Goal: Information Seeking & Learning: Learn about a topic

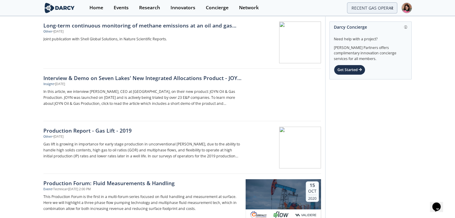
scroll to position [179, 0]
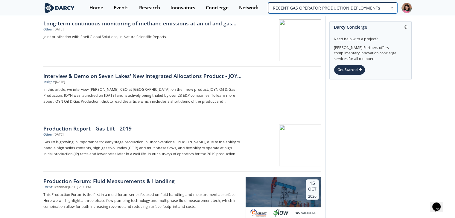
click at [369, 9] on input "RECENT GAS OPERATOR PRODUCTION DEPLOYMENTs" at bounding box center [332, 7] width 129 height 11
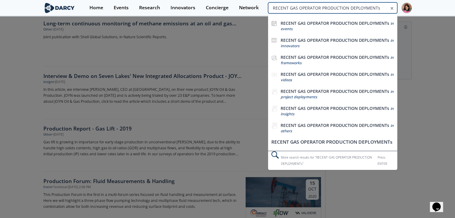
click at [368, 9] on input "RECENT GAS OPERATOR PRODUCTION DEPLOYMENTs" at bounding box center [332, 7] width 129 height 11
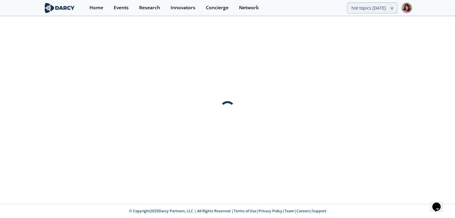
scroll to position [0, 0]
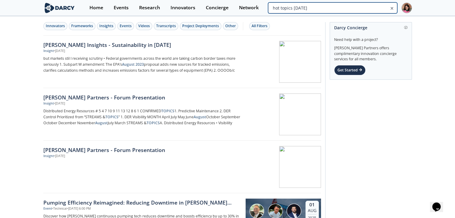
click at [367, 10] on input "hot topics august 2025" at bounding box center [332, 7] width 129 height 11
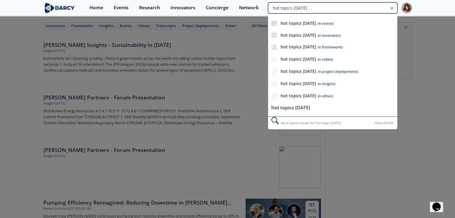
click at [367, 10] on input "hot topics august 2025" at bounding box center [332, 7] width 129 height 11
click at [367, 9] on input "hot topics august 2025" at bounding box center [332, 7] width 129 height 11
paste input "Vehicle Methane Monitoring for Seneca"
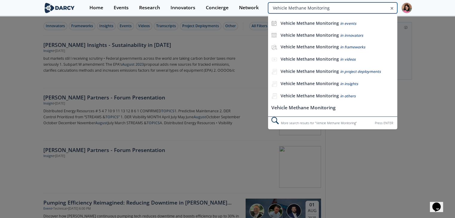
type input "Vehicle Methane Monitoring"
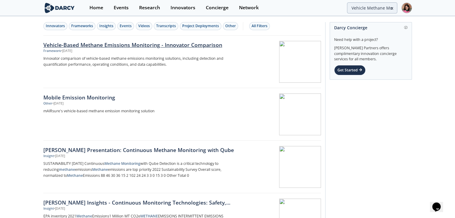
click at [193, 50] on div "Framework • Jun 30, 2025" at bounding box center [142, 51] width 198 height 5
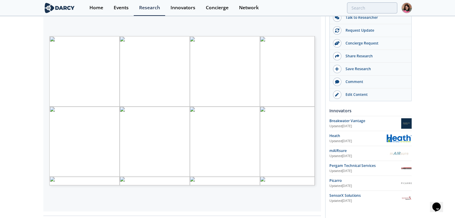
scroll to position [120, 0]
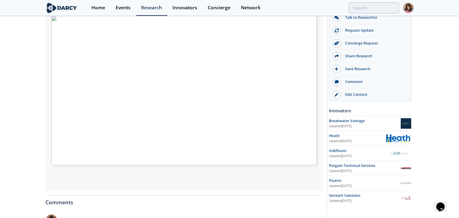
type input "1"
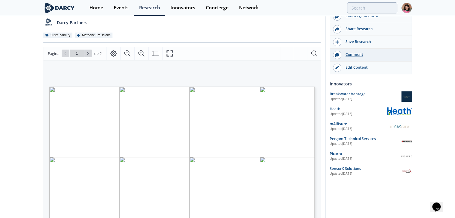
scroll to position [0, 0]
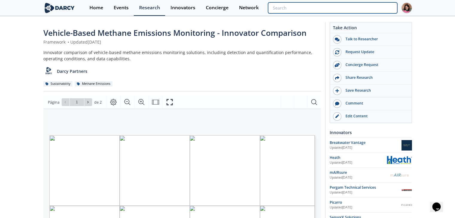
click at [372, 11] on input "search" at bounding box center [332, 7] width 129 height 11
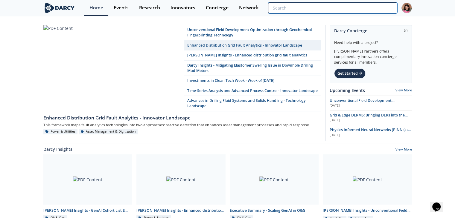
click at [358, 9] on input "search" at bounding box center [332, 7] width 129 height 11
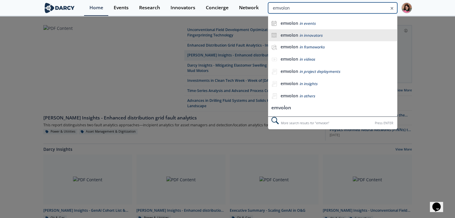
type input "emvolon"
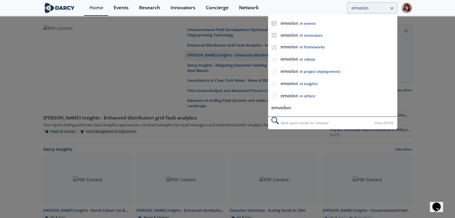
click at [340, 33] on div "emvolon in innovators" at bounding box center [337, 36] width 114 height 6
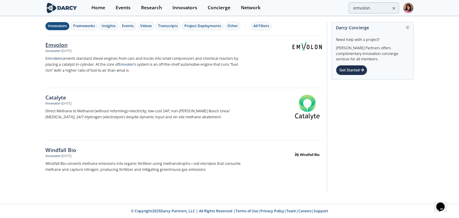
click at [133, 66] on p "Emvolon converts standard diesel engines from cars and trucks into small compre…" at bounding box center [144, 65] width 198 height 18
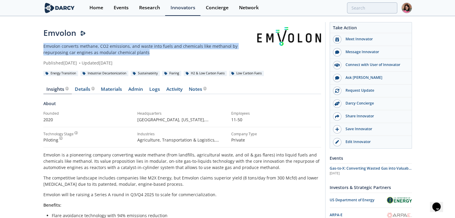
drag, startPoint x: 121, startPoint y: 50, endPoint x: 33, endPoint y: 42, distance: 87.7
copy p "Emvolon converts methane, CO2 emissions, and waste into fuels and chemicals lik…"
